Goal: Task Accomplishment & Management: Use online tool/utility

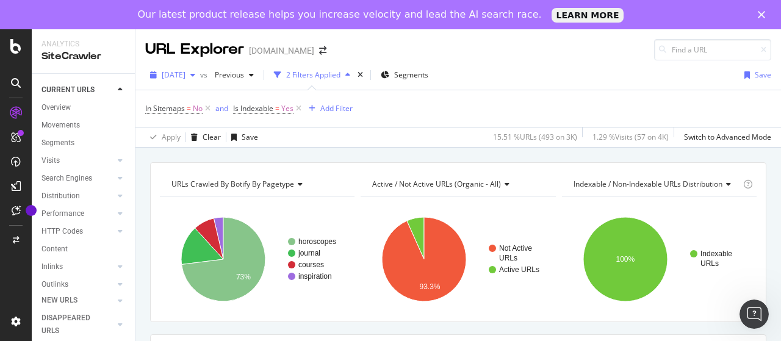
click at [185, 70] on span "[DATE]" at bounding box center [174, 75] width 24 height 10
drag, startPoint x: 13, startPoint y: 48, endPoint x: 275, endPoint y: 3, distance: 265.0
click at [13, 48] on icon at bounding box center [15, 46] width 11 height 15
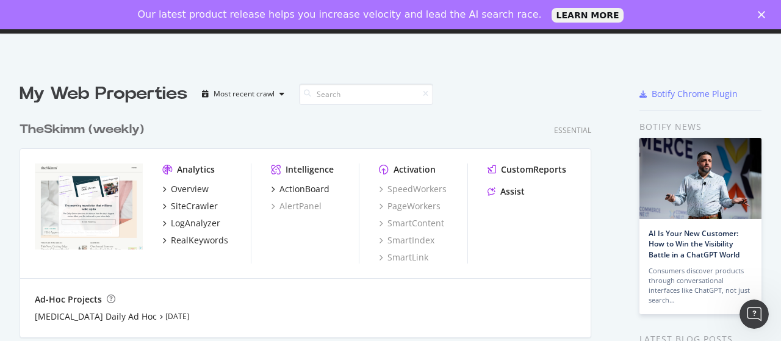
scroll to position [332, 762]
click at [370, 95] on input at bounding box center [366, 94] width 134 height 21
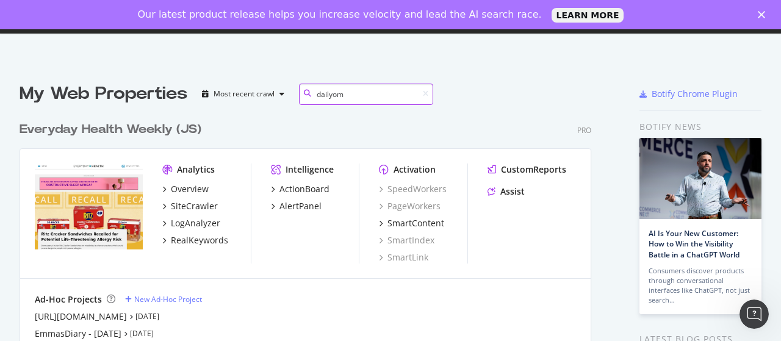
scroll to position [244, 0]
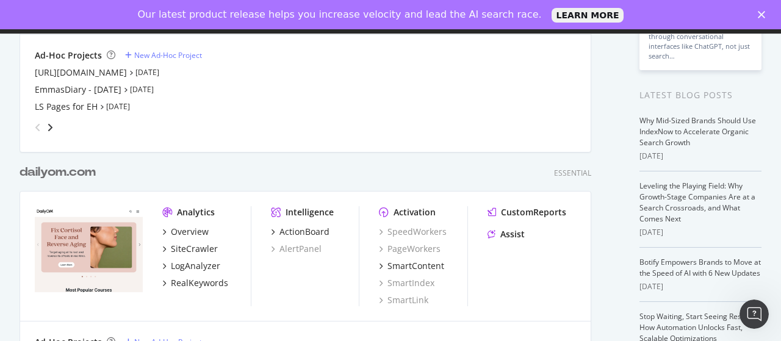
type input "dailyom"
click at [76, 170] on div "dailyom .com" at bounding box center [58, 172] width 76 height 18
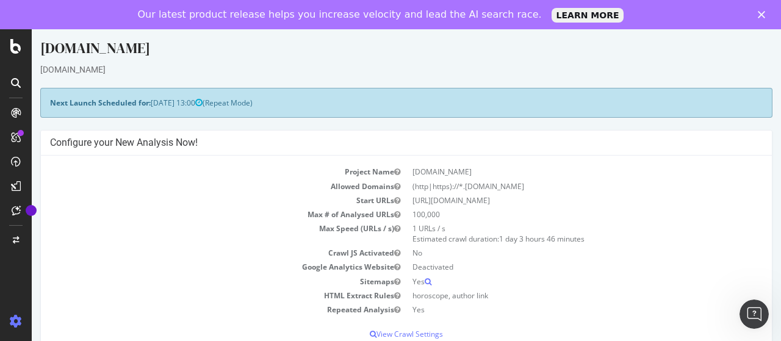
scroll to position [183, 0]
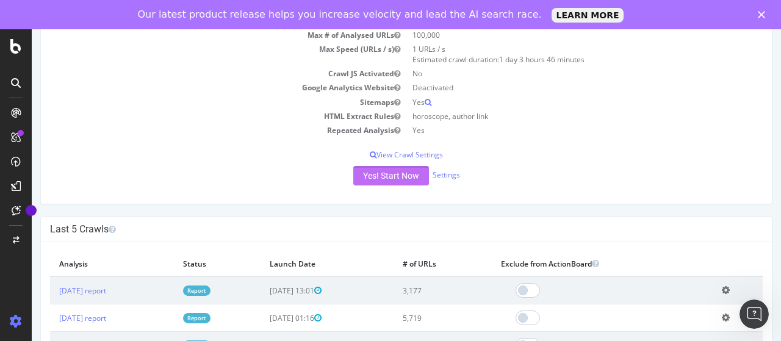
click at [378, 171] on button "Yes! Start Now" at bounding box center [391, 176] width 76 height 20
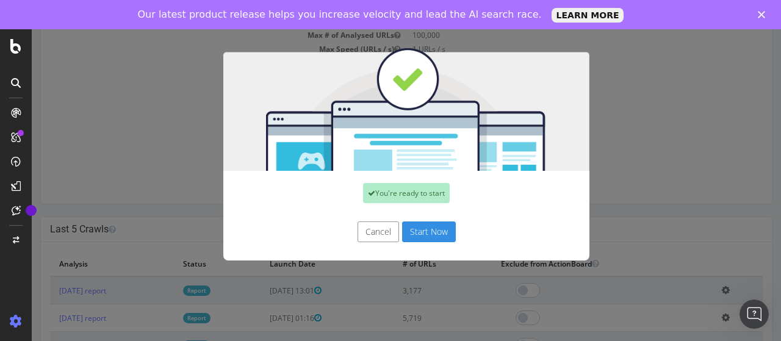
click at [428, 229] on button "Start Now" at bounding box center [429, 231] width 54 height 21
